Goal: Find specific page/section: Find specific page/section

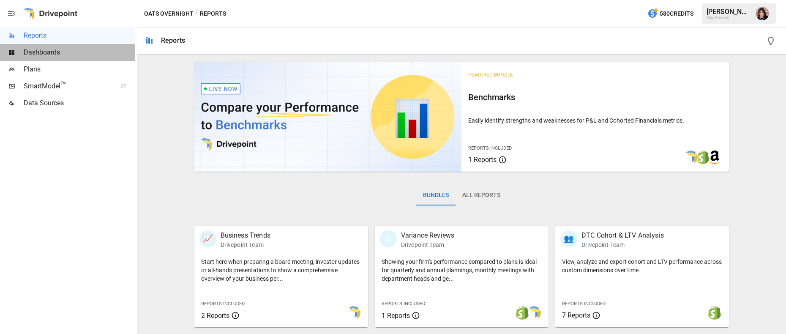
click at [33, 52] on span "Dashboards" at bounding box center [80, 52] width 112 height 10
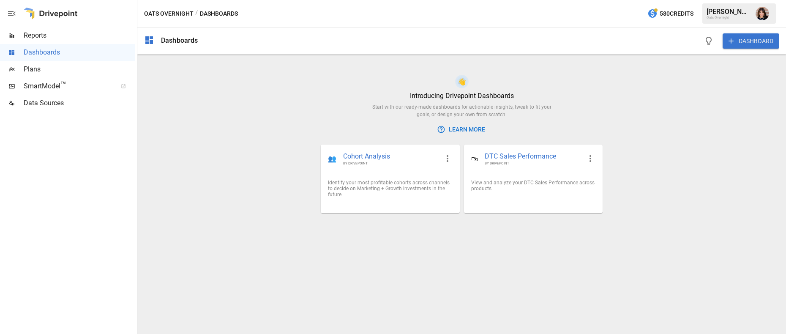
click at [48, 67] on span "Plans" at bounding box center [80, 69] width 112 height 10
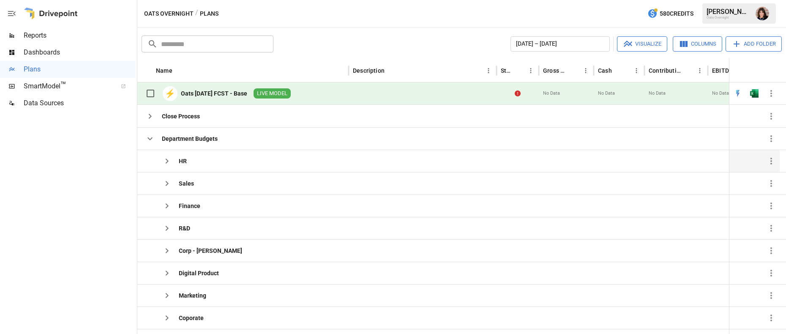
click at [186, 161] on div "HR" at bounding box center [183, 161] width 8 height 8
click at [166, 161] on icon "button" at bounding box center [167, 161] width 10 height 10
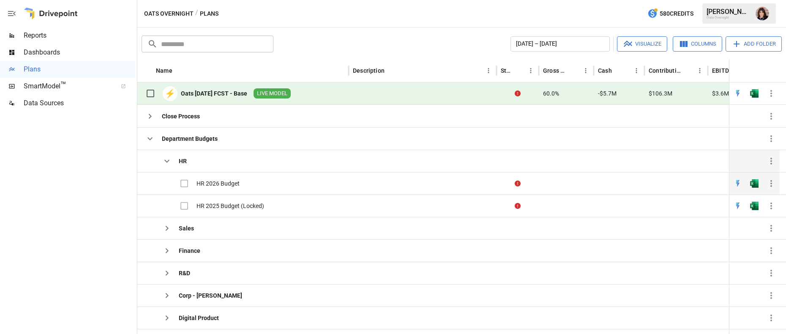
click at [216, 183] on div "HR 2026 Budget" at bounding box center [218, 183] width 43 height 8
